Goal: Use online tool/utility: Use online tool/utility

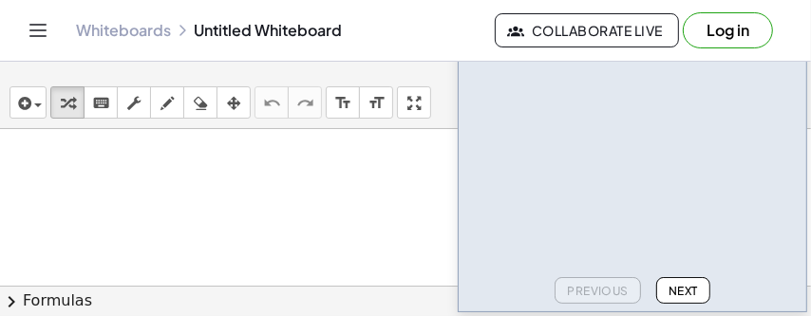
click at [78, 169] on div at bounding box center [405, 293] width 811 height 328
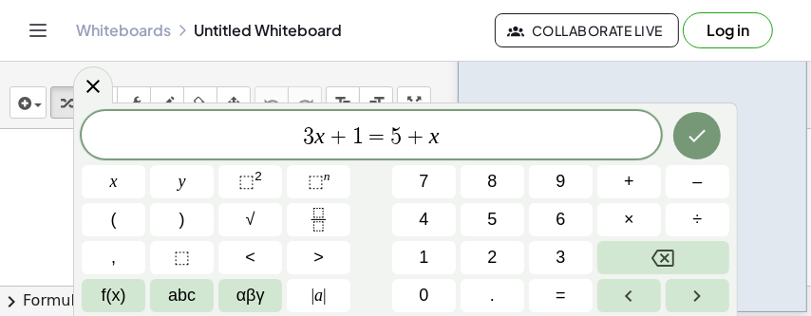
click at [320, 141] on var "x" at bounding box center [319, 135] width 10 height 25
click at [325, 138] on span "3 ​ x + 1 = 5 + x" at bounding box center [371, 136] width 579 height 27
click at [315, 181] on span "⬚" at bounding box center [316, 181] width 16 height 19
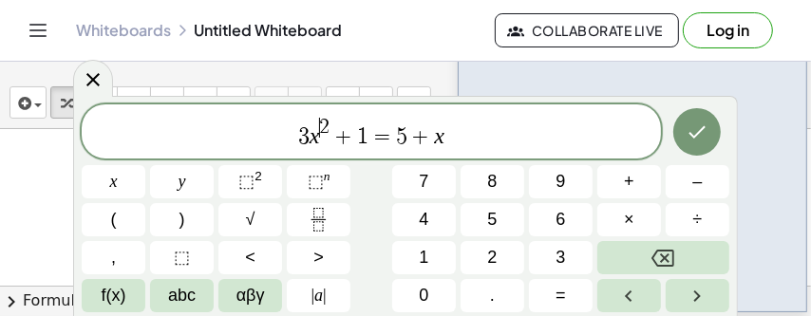
click at [321, 125] on span "2" at bounding box center [325, 127] width 10 height 21
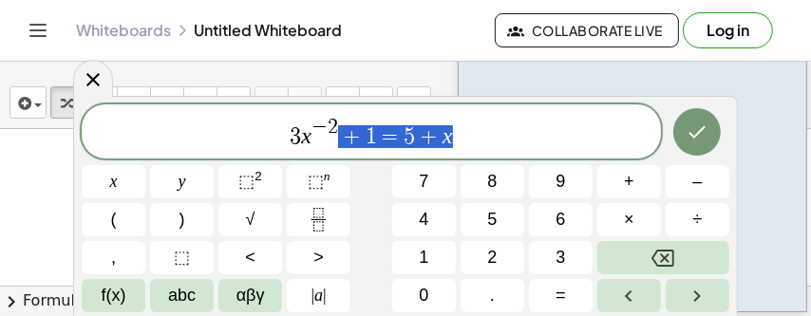
drag, startPoint x: 345, startPoint y: 137, endPoint x: 495, endPoint y: 132, distance: 150.0
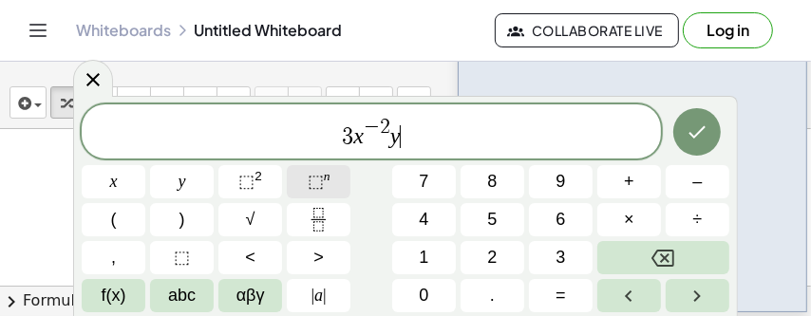
click at [309, 183] on span "⬚" at bounding box center [316, 181] width 16 height 19
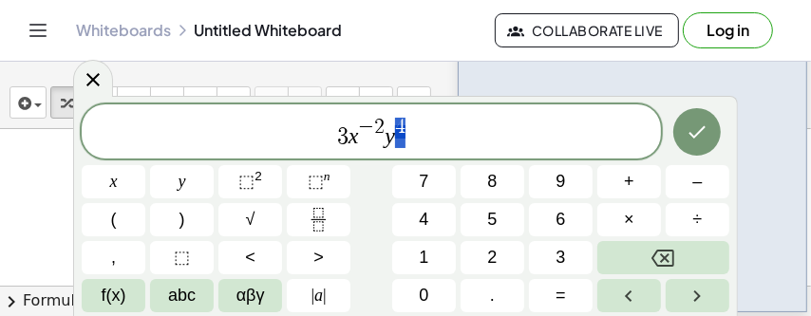
drag, startPoint x: 397, startPoint y: 125, endPoint x: 414, endPoint y: 126, distance: 17.1
click at [319, 185] on span "⬚" at bounding box center [316, 181] width 16 height 19
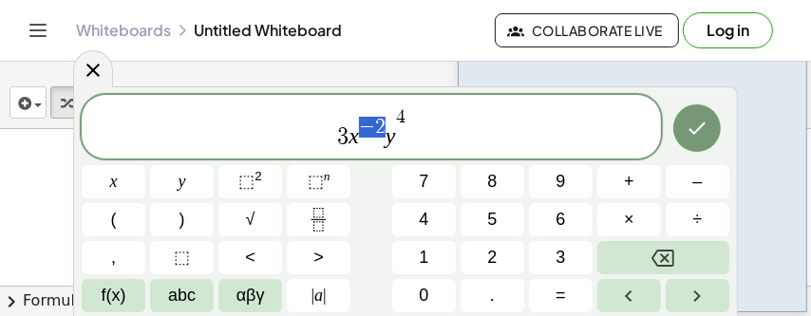
drag, startPoint x: 385, startPoint y: 121, endPoint x: 364, endPoint y: 125, distance: 21.2
click at [364, 125] on span "3 x − 2 y 4" at bounding box center [371, 128] width 579 height 44
click at [317, 183] on span "⬚" at bounding box center [316, 181] width 16 height 19
click at [418, 130] on span "3 x − 2 y 4 ​" at bounding box center [371, 128] width 579 height 44
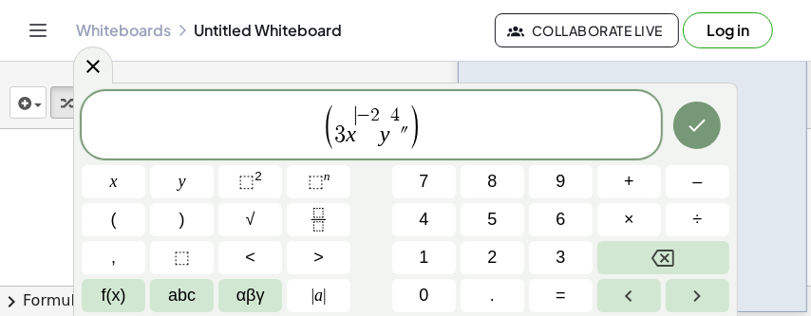
click at [358, 120] on span "−" at bounding box center [363, 115] width 14 height 18
click at [319, 180] on span "⬚" at bounding box center [316, 181] width 16 height 19
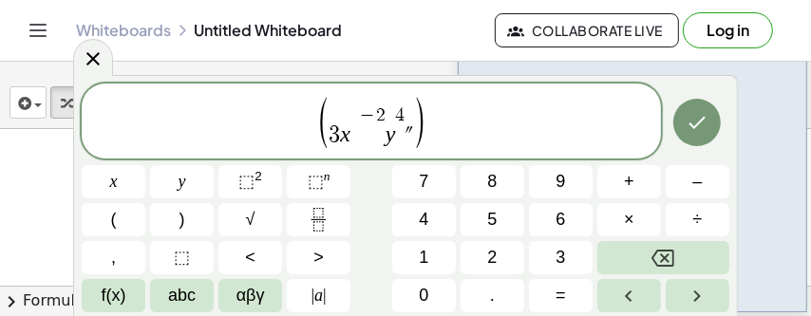
click at [350, 132] on span "​ − 2" at bounding box center [367, 118] width 35 height 36
click at [316, 184] on span "⬚" at bounding box center [316, 181] width 16 height 19
click at [249, 184] on span "⬚" at bounding box center [246, 181] width 16 height 19
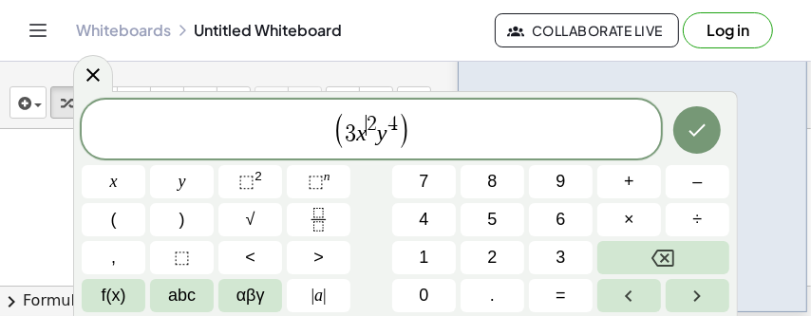
click at [369, 120] on span "2" at bounding box center [371, 124] width 10 height 21
click at [416, 130] on span "( 3 x − 2 y 4 ) ​" at bounding box center [371, 130] width 579 height 39
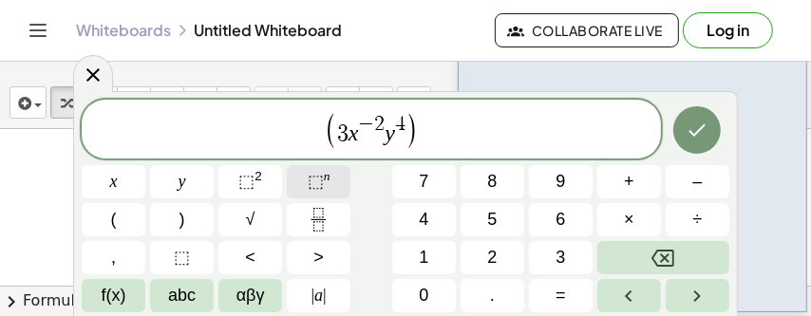
click at [309, 181] on span "⬚" at bounding box center [316, 181] width 16 height 19
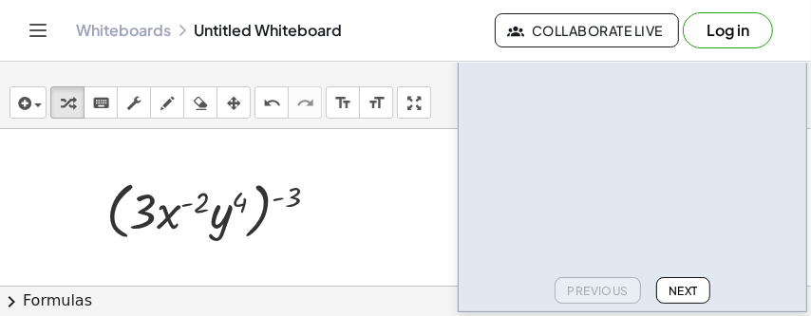
click at [65, 303] on button "chevron_right Formulas" at bounding box center [405, 301] width 811 height 30
